Goal: Navigation & Orientation: Go to known website

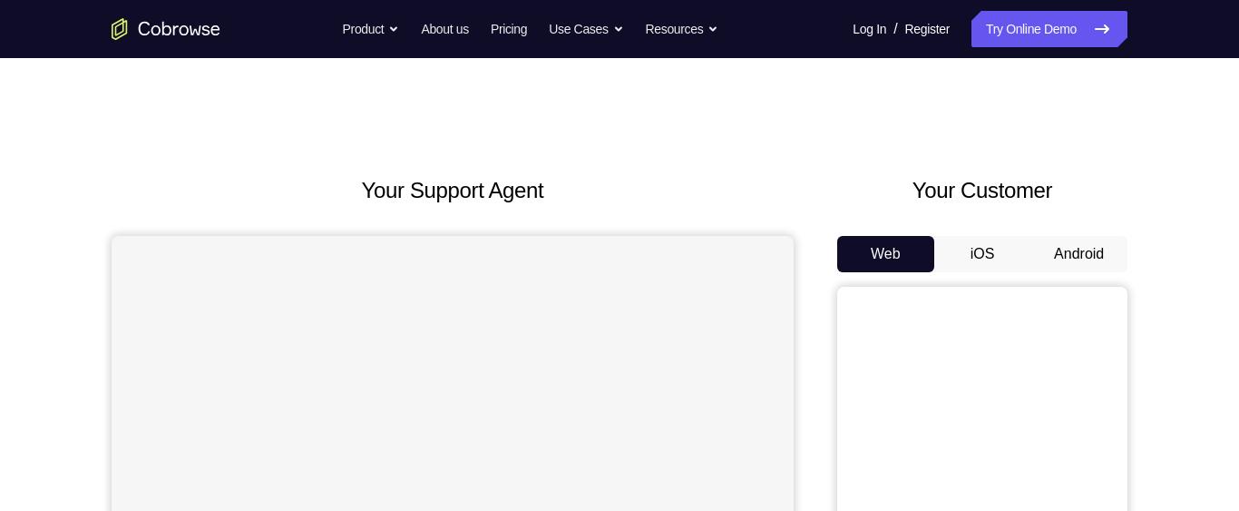
click at [1089, 237] on button "Android" at bounding box center [1078, 254] width 97 height 36
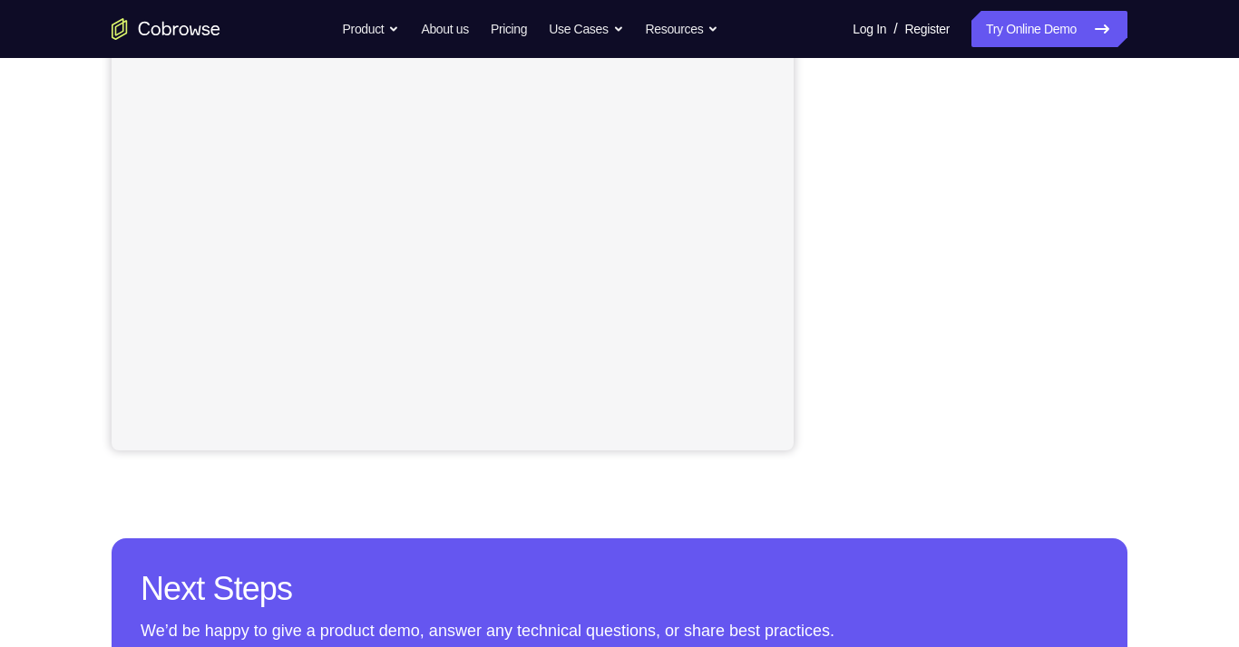
scroll to position [395, 0]
